Goal: Task Accomplishment & Management: Complete application form

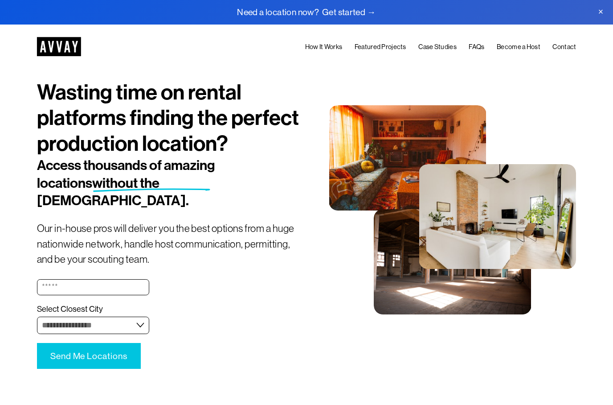
click at [324, 50] on link "How It Works" at bounding box center [323, 46] width 37 height 11
click at [531, 44] on link "Become a Host" at bounding box center [519, 46] width 44 height 11
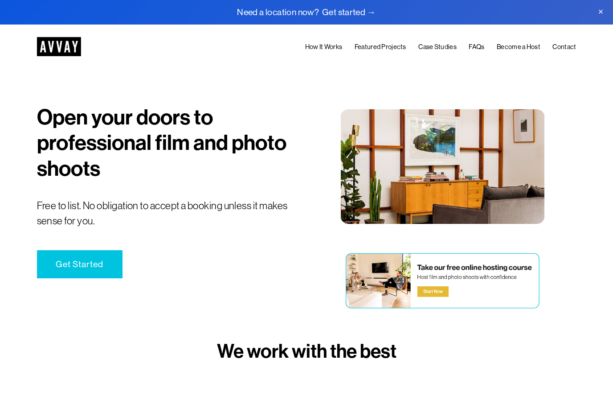
click at [99, 253] on link "Get Started" at bounding box center [80, 264] width 86 height 28
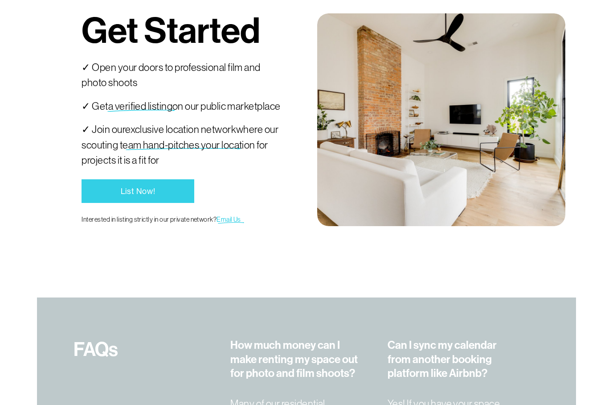
click at [146, 202] on link "List Now!" at bounding box center [138, 190] width 112 height 23
